Goal: Transaction & Acquisition: Purchase product/service

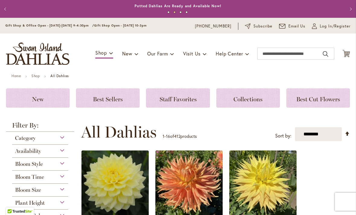
click at [263, 27] on span "Subscribe" at bounding box center [263, 26] width 19 height 6
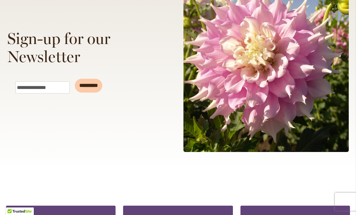
scroll to position [121, 0]
click at [41, 89] on input "Email" at bounding box center [42, 88] width 54 height 12
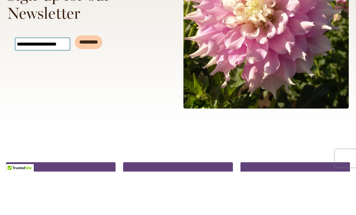
type input "**********"
click at [96, 79] on input "*********" at bounding box center [88, 86] width 27 height 14
click at [100, 79] on input "*********" at bounding box center [88, 86] width 27 height 14
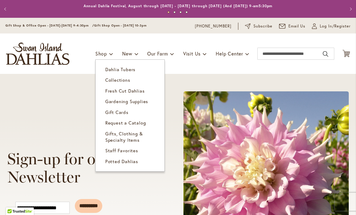
click at [114, 68] on span "Dahlia Tubers" at bounding box center [120, 69] width 30 height 6
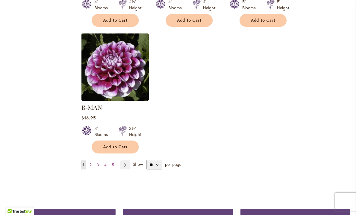
scroll to position [761, 0]
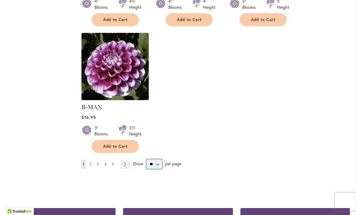
click at [154, 159] on select "** ** ** **" at bounding box center [155, 164] width 16 height 10
select select "**"
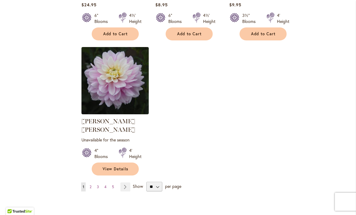
scroll to position [2793, 0]
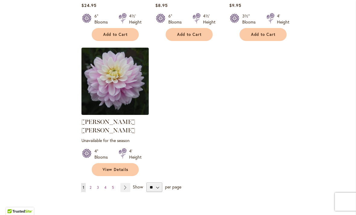
click at [90, 185] on span "2" at bounding box center [91, 187] width 2 height 5
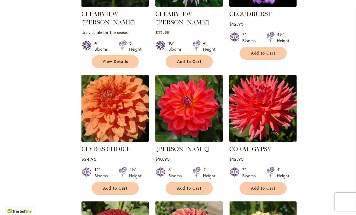
scroll to position [727, 0]
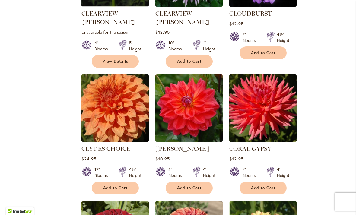
click at [128, 99] on img at bounding box center [115, 108] width 67 height 67
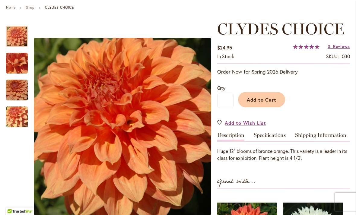
scroll to position [63, 0]
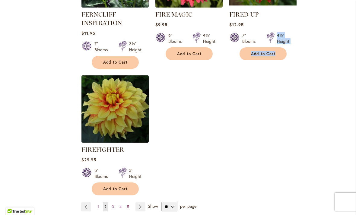
scroll to position [2826, 0]
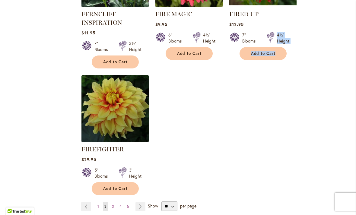
click at [115, 202] on link "Page 3" at bounding box center [113, 206] width 5 height 9
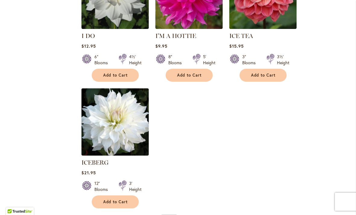
scroll to position [2835, 0]
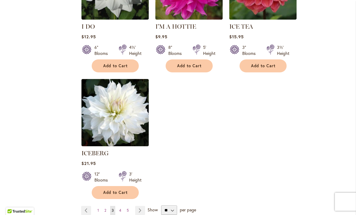
click at [120, 208] on span "4" at bounding box center [120, 210] width 2 height 5
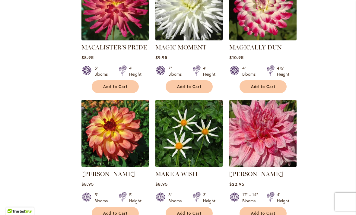
scroll to position [2392, 0]
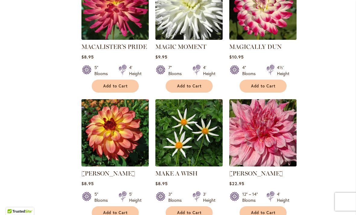
click at [278, 99] on img at bounding box center [263, 132] width 67 height 67
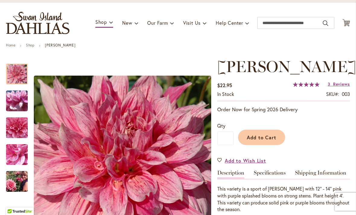
scroll to position [28, 0]
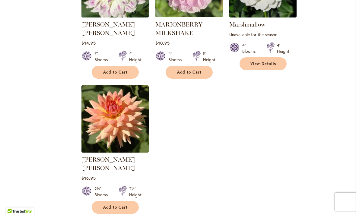
scroll to position [2795, 0]
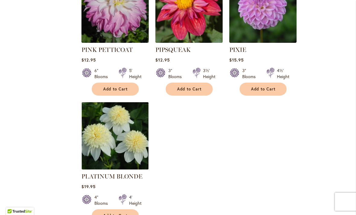
scroll to position [2789, 0]
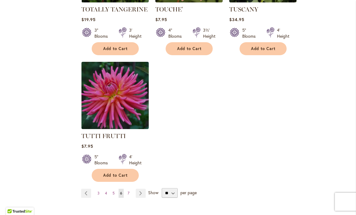
scroll to position [2790, 0]
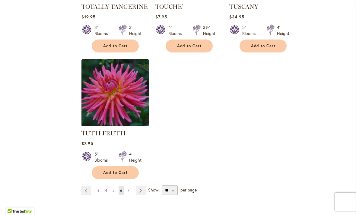
click at [130, 186] on link "Page 7" at bounding box center [128, 190] width 5 height 9
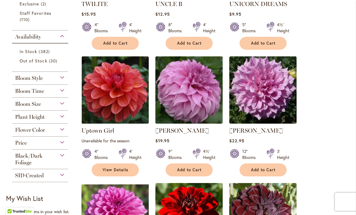
scroll to position [220, 0]
